Goal: Find specific page/section: Find specific page/section

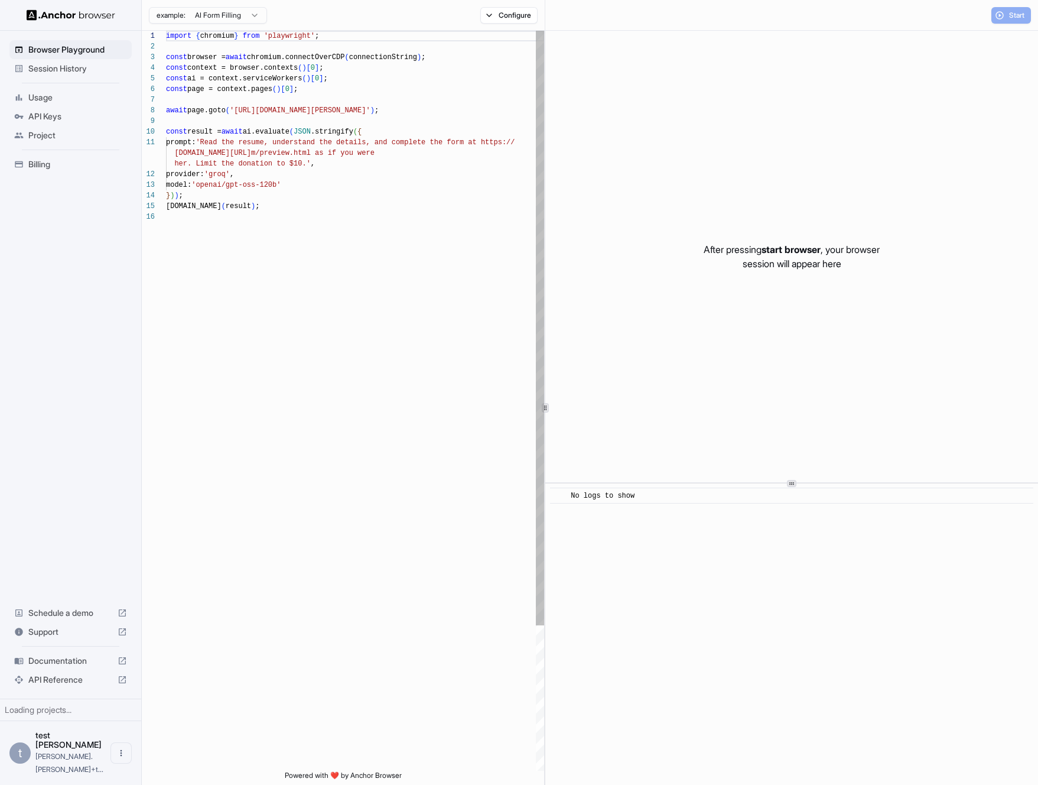
scroll to position [106, 0]
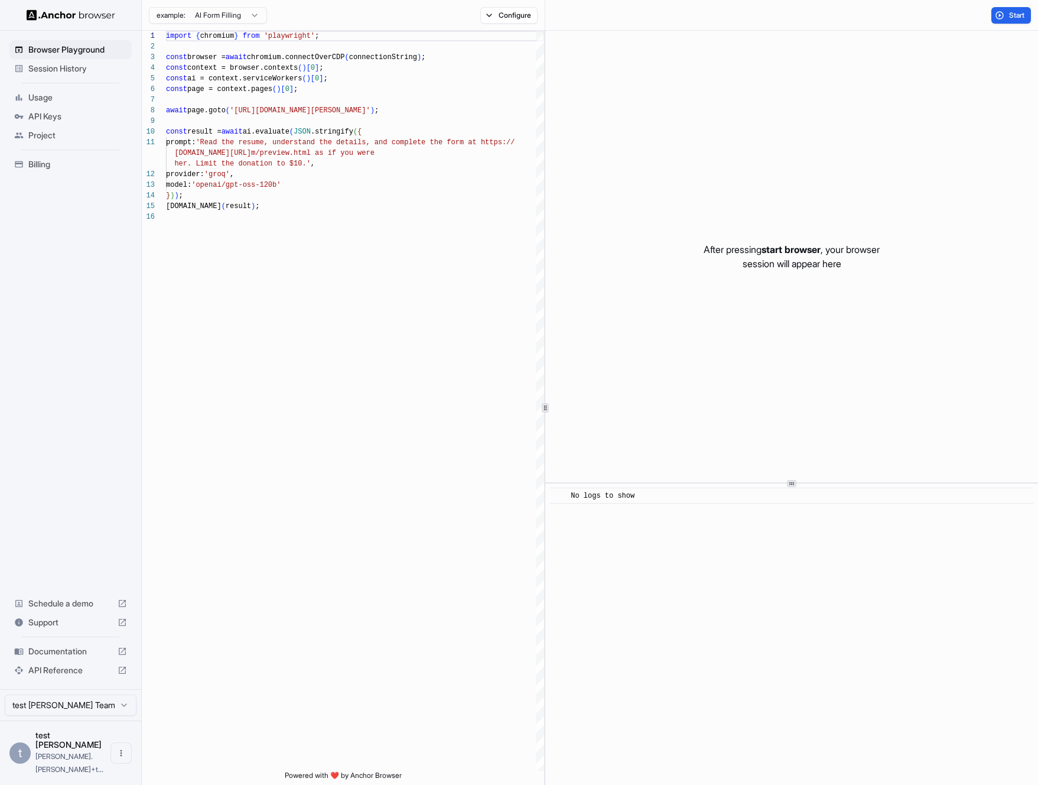
click at [58, 118] on span "API Keys" at bounding box center [77, 116] width 99 height 12
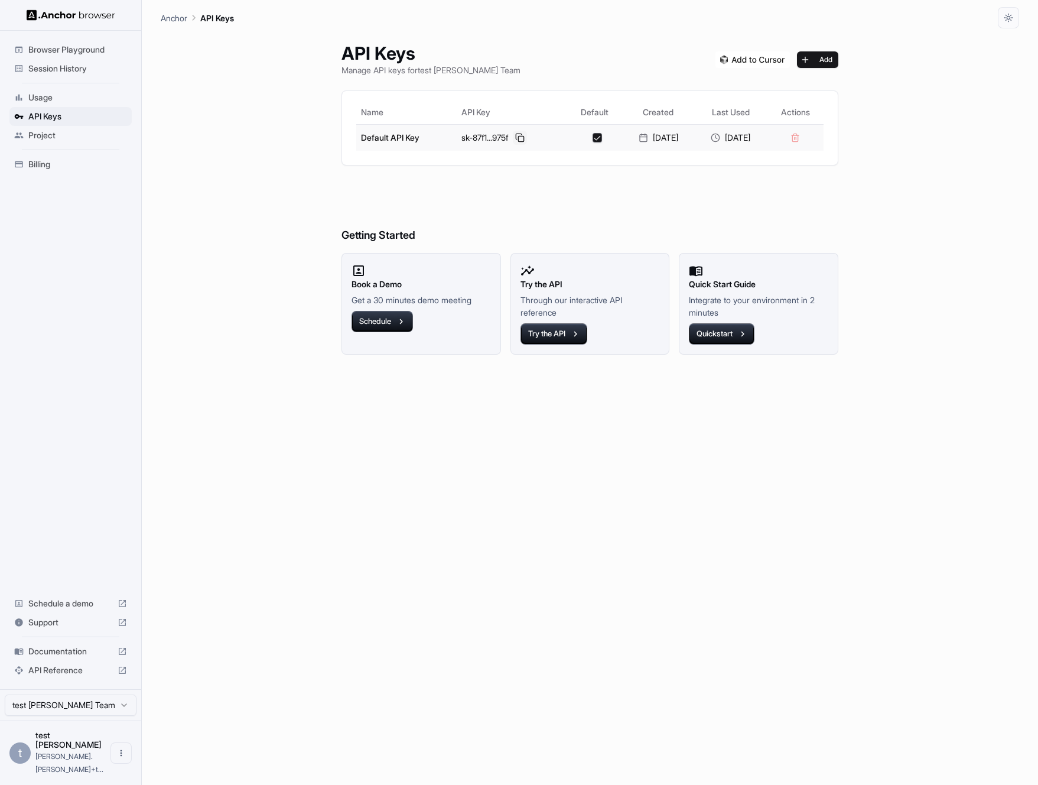
click at [513, 131] on button at bounding box center [520, 138] width 14 height 14
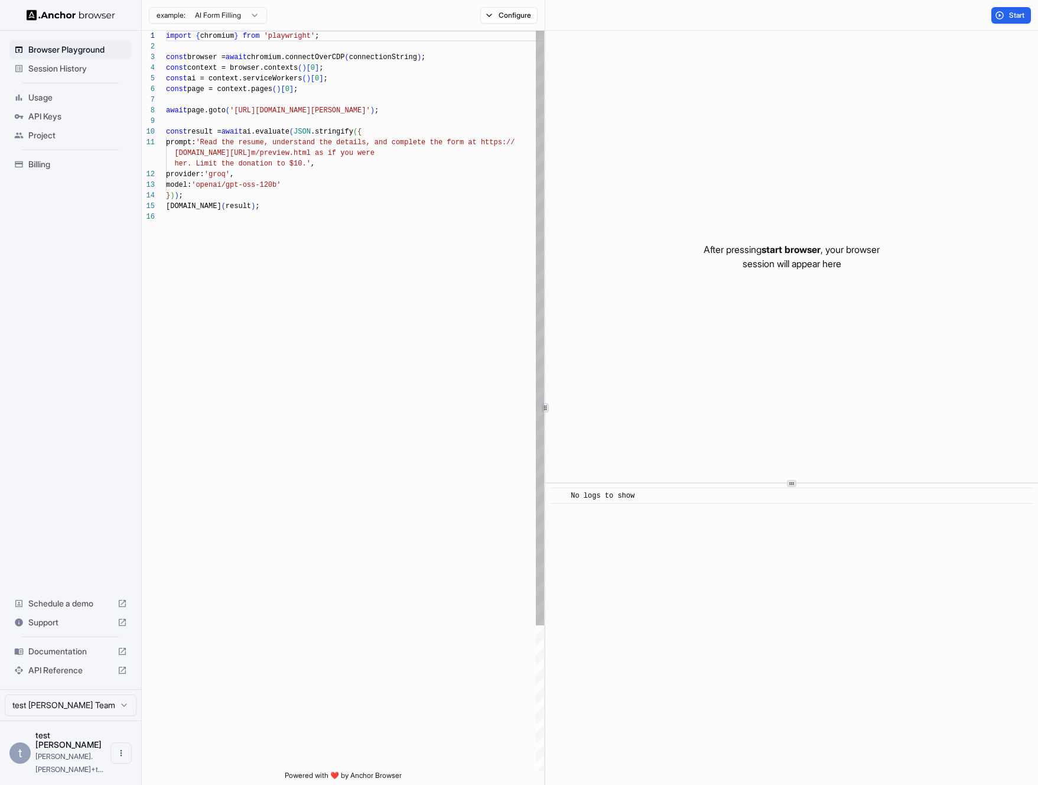
scroll to position [106, 0]
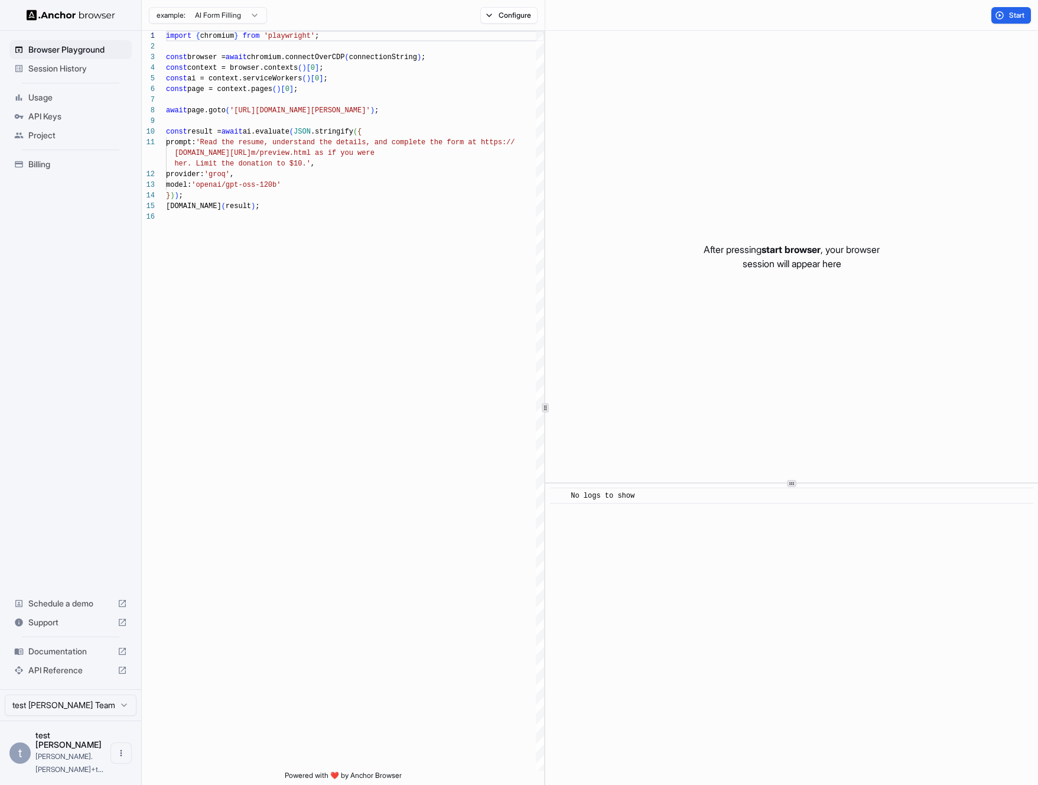
click at [87, 80] on ul "Browser Playground Session History Usage API Keys Project Billing" at bounding box center [71, 106] width 132 height 143
click at [88, 71] on span "Session History" at bounding box center [77, 69] width 99 height 12
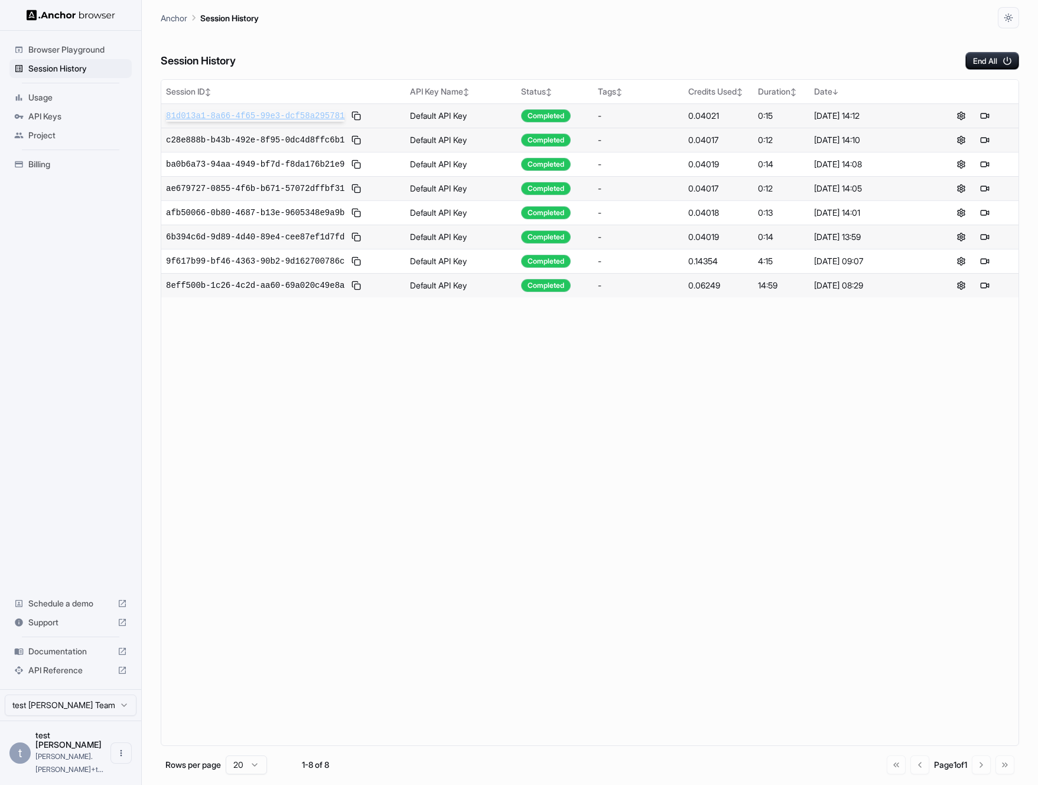
click at [214, 119] on span "81d013a1-8a66-4f65-99e3-dcf58a295781" at bounding box center [255, 116] width 178 height 12
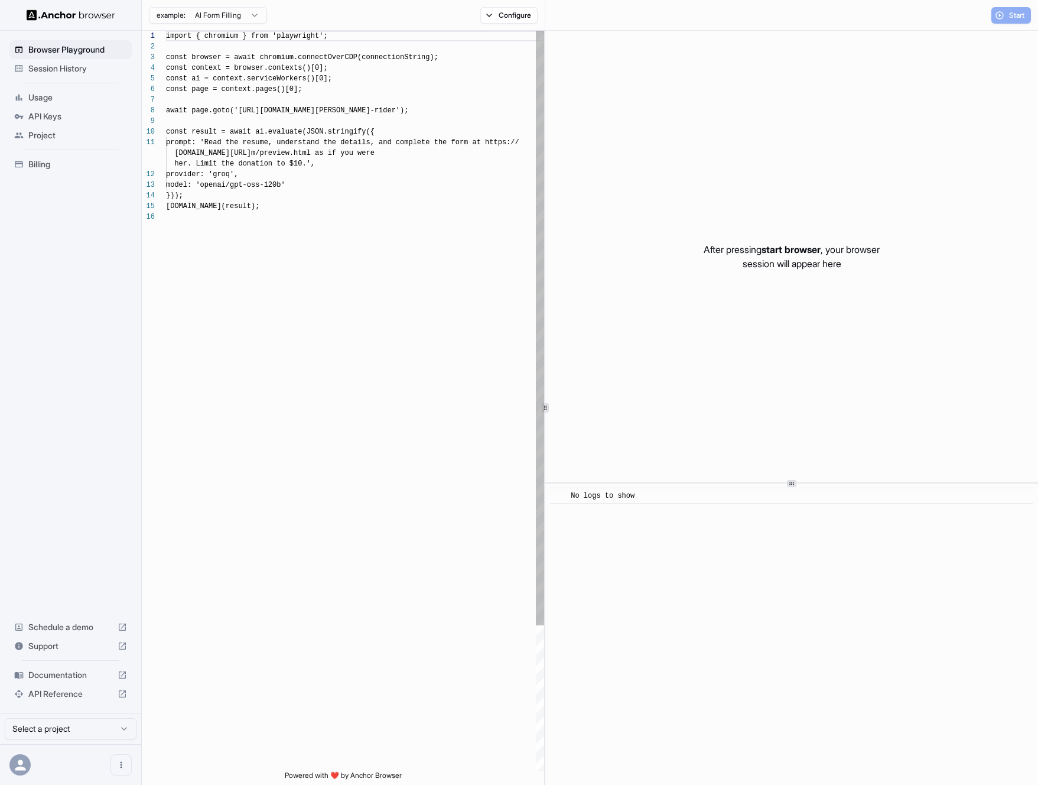
scroll to position [106, 0]
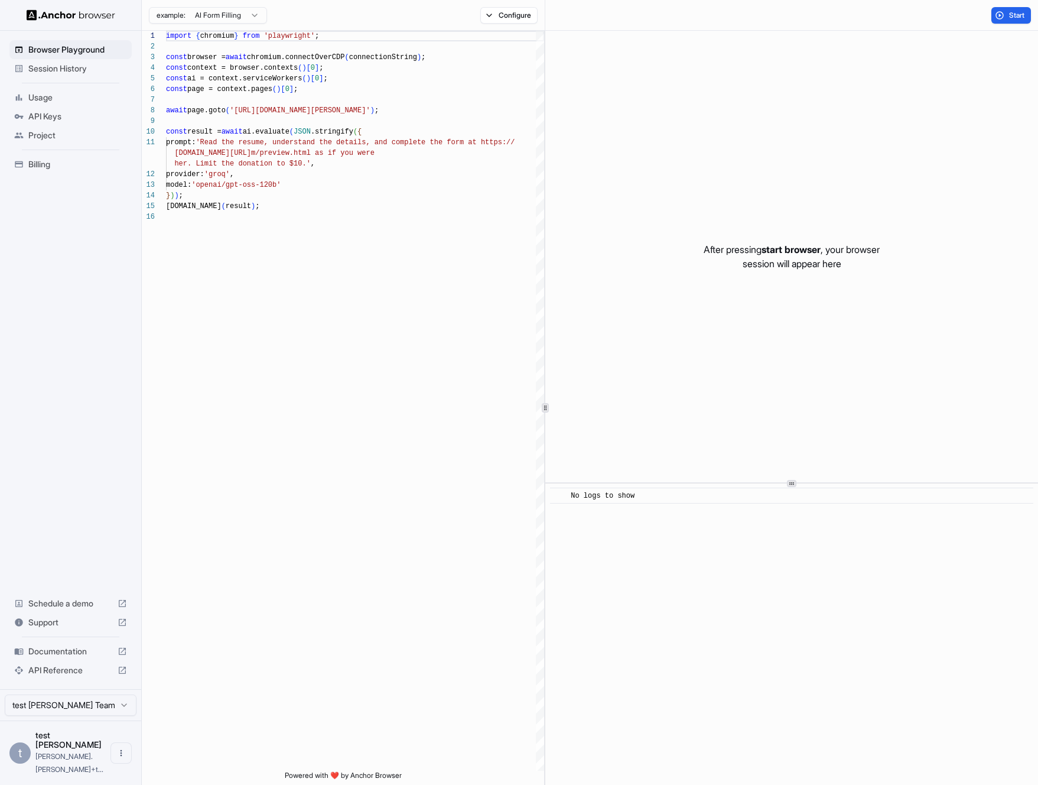
click at [47, 75] on div "Session History" at bounding box center [70, 68] width 122 height 19
